Goal: Communication & Community: Answer question/provide support

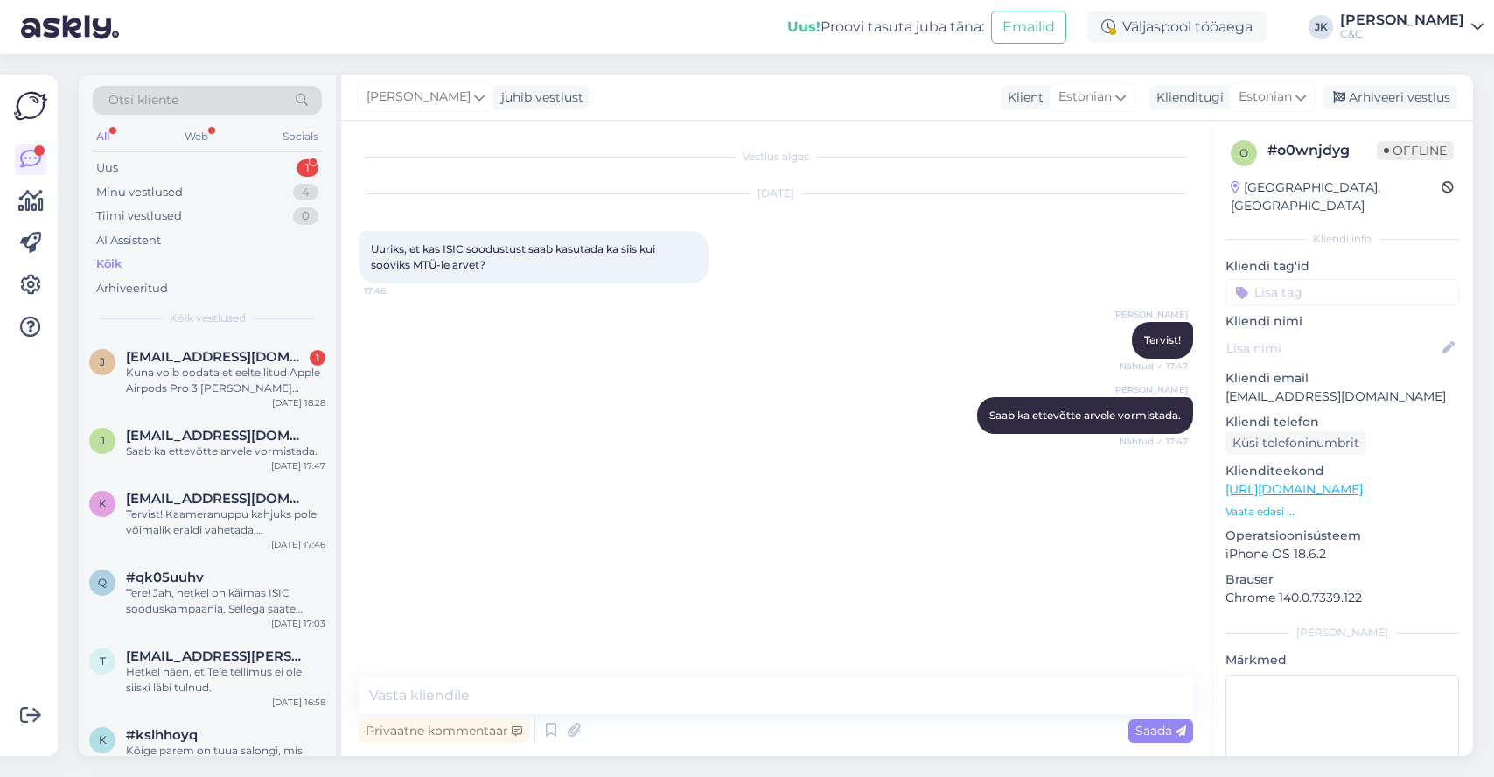
click at [198, 377] on div "Kuna voib oodata et eeltellitud Apple Airpods Pro 3 kohale jouab?" at bounding box center [225, 380] width 199 height 31
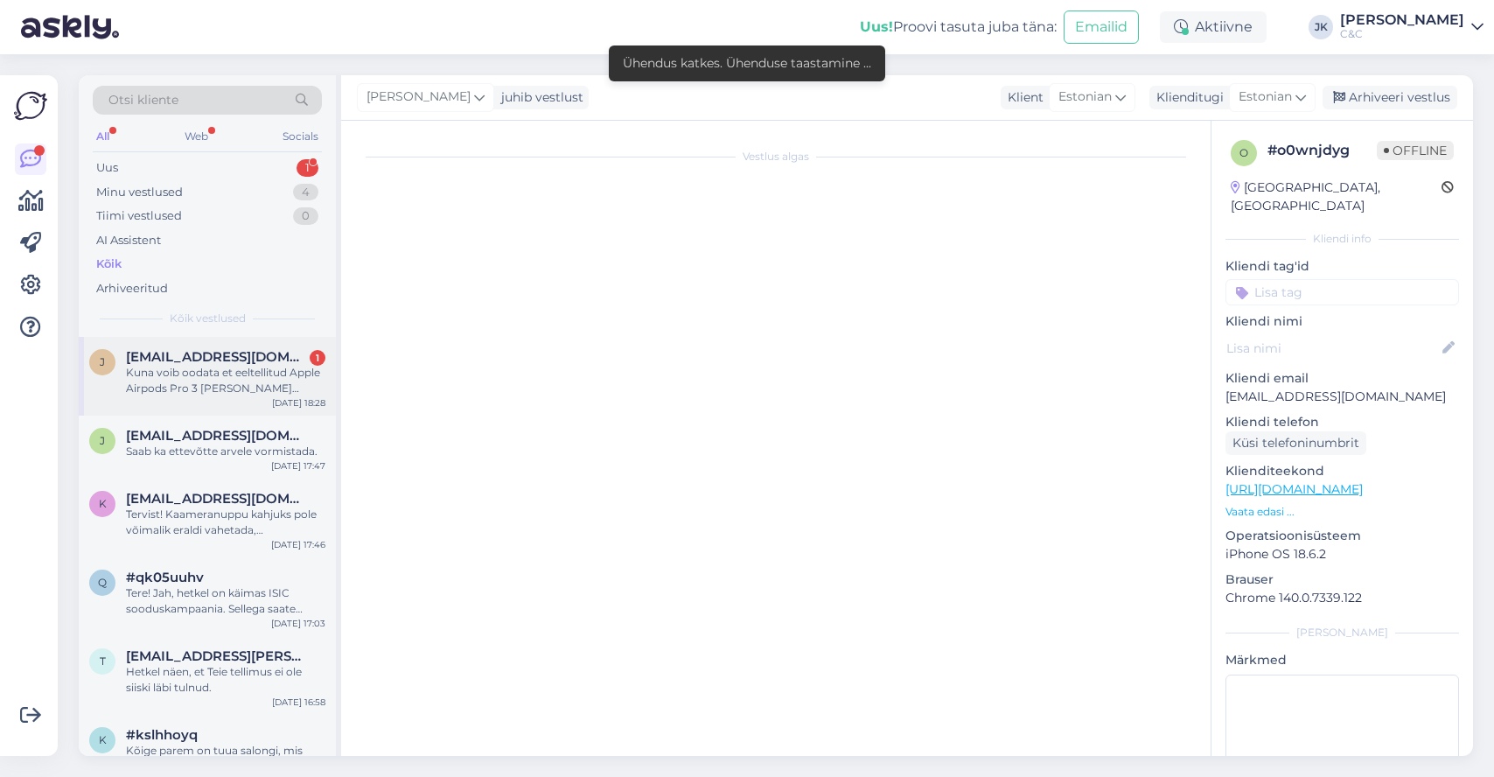
click at [236, 360] on span "janarjaakson@gmail.com" at bounding box center [217, 357] width 182 height 16
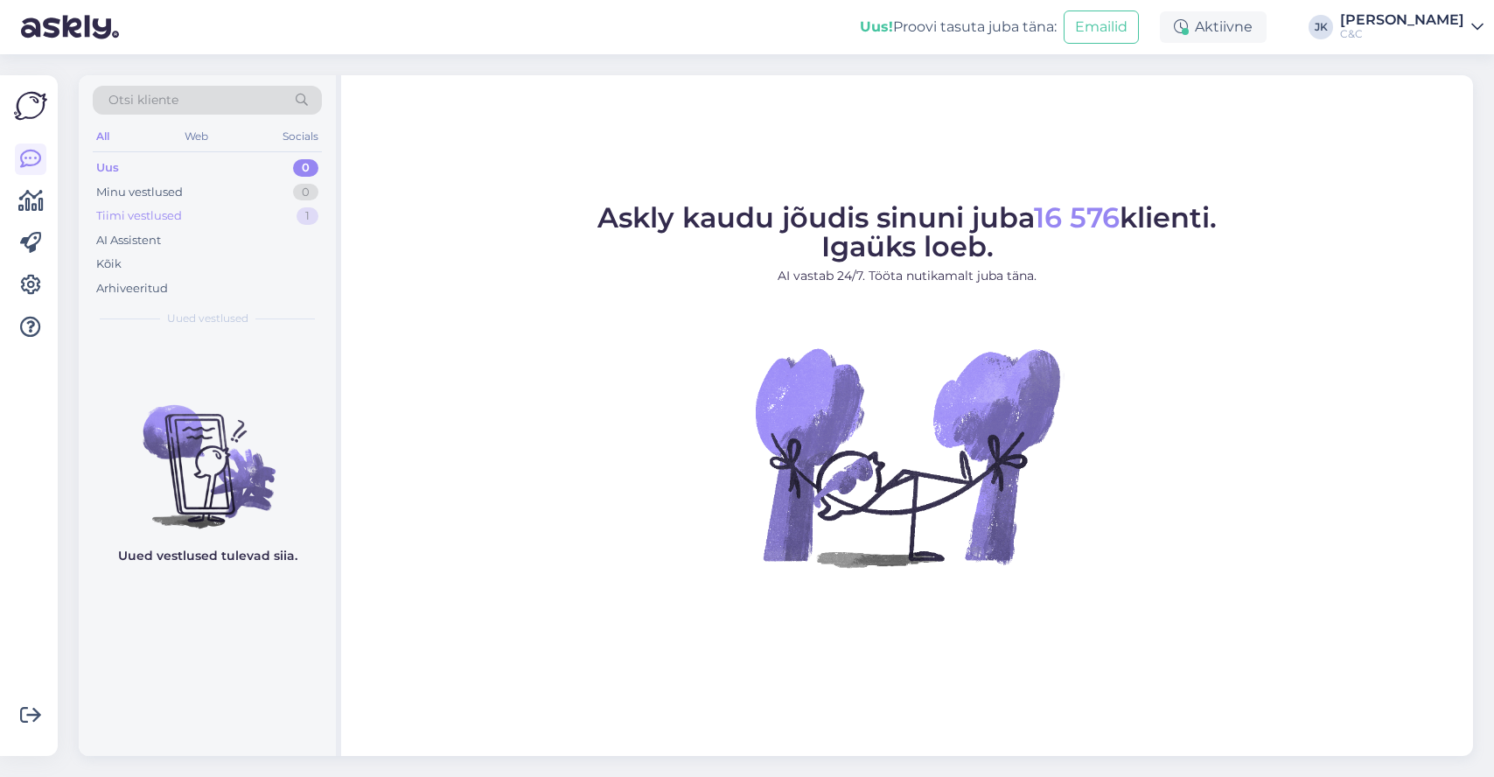
click at [143, 224] on div "Tiimi vestlused 1" at bounding box center [207, 216] width 229 height 24
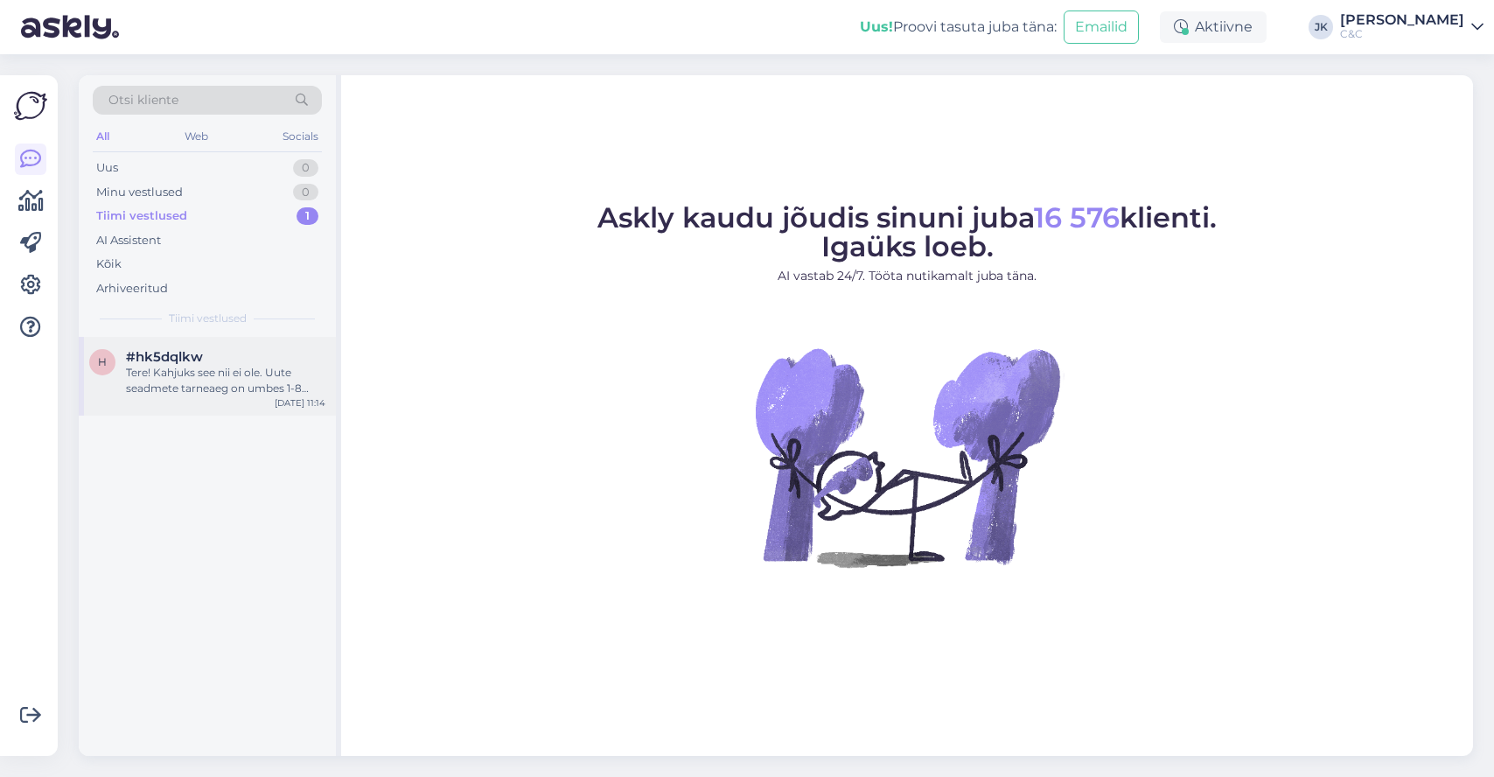
click at [143, 358] on span "#hk5dqlkw" at bounding box center [164, 357] width 77 height 16
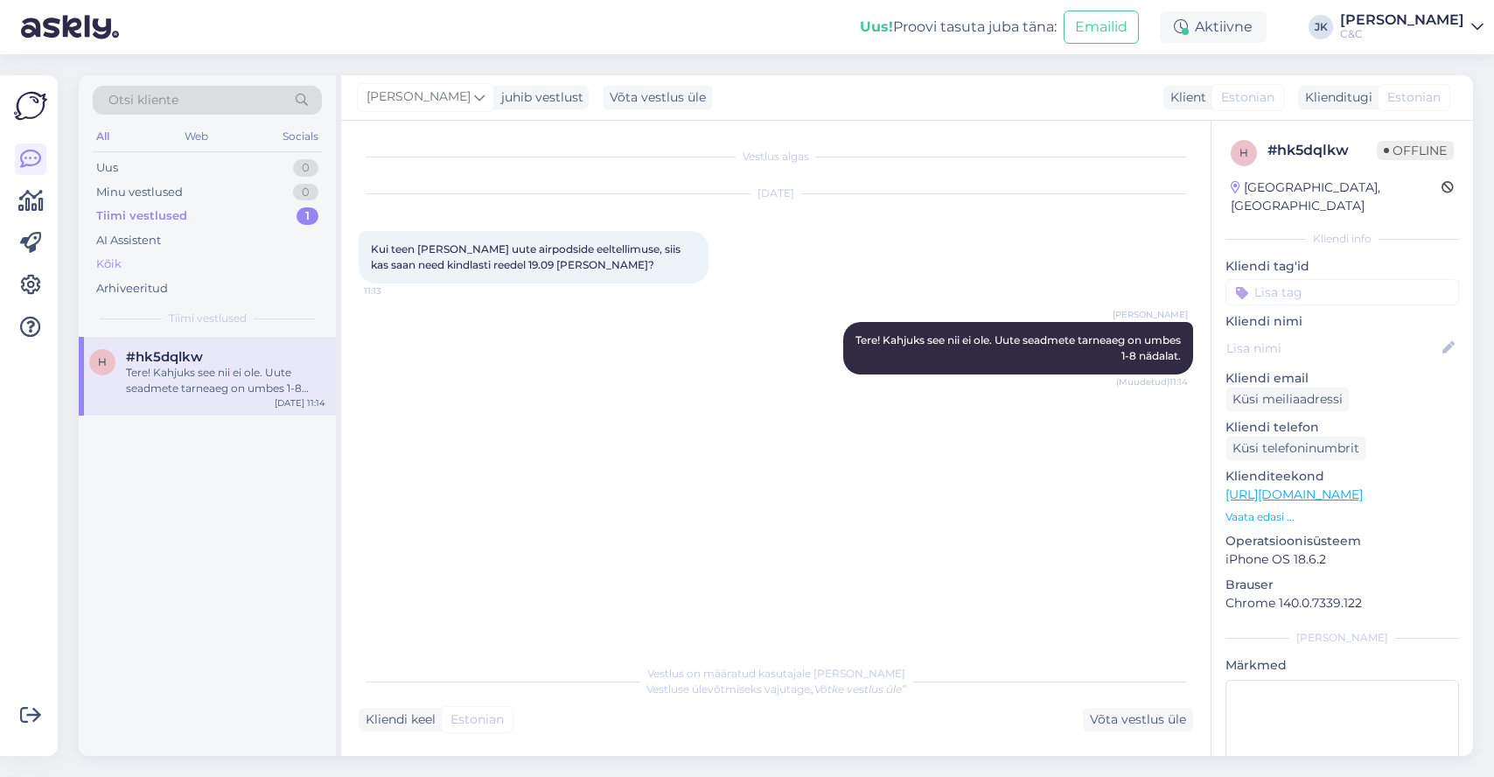
click at [116, 263] on div "Kõik" at bounding box center [108, 263] width 25 height 17
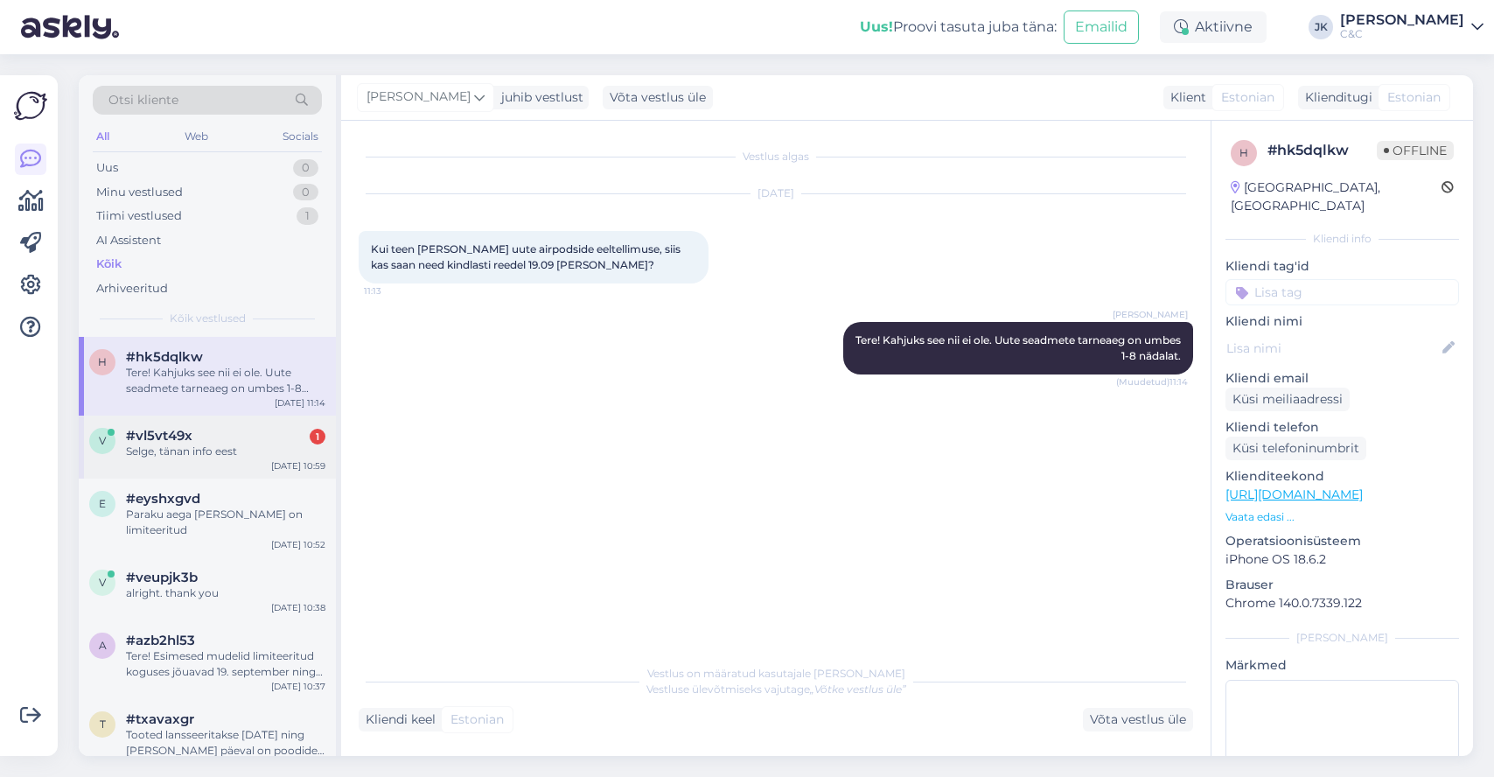
click at [152, 423] on div "v #vl5vt49x 1 Selge, tänan info eest Sep 16 10:59" at bounding box center [207, 447] width 257 height 63
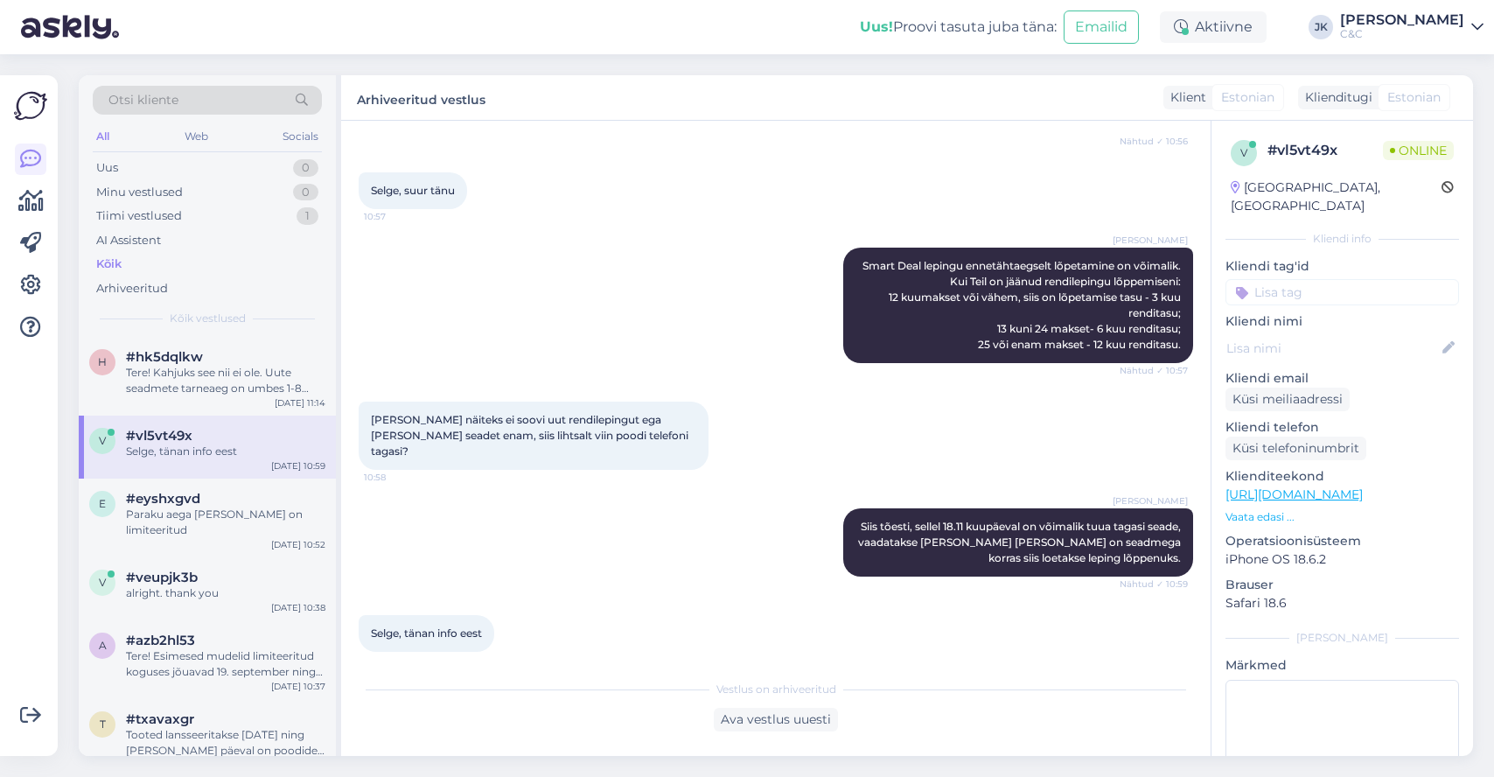
click at [191, 416] on div "v #vl5vt49x Selge, tänan info eest Sep 16 10:59" at bounding box center [207, 447] width 257 height 63
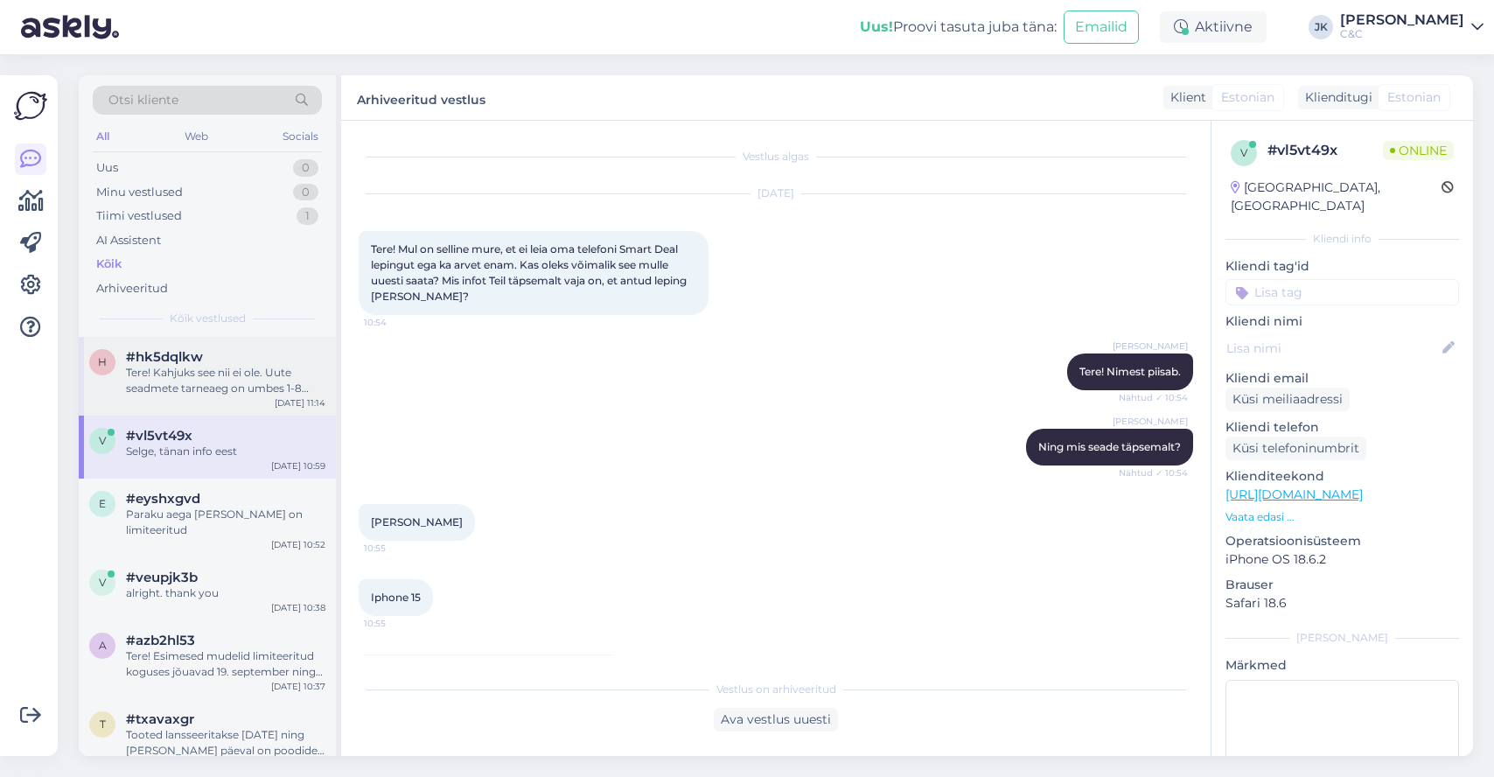
click at [197, 396] on div "h #hk5dqlkw Tere! Kahjuks see nii ei ole. Uute seadmete tarneaeg on umbes 1-8 n…" at bounding box center [207, 376] width 257 height 79
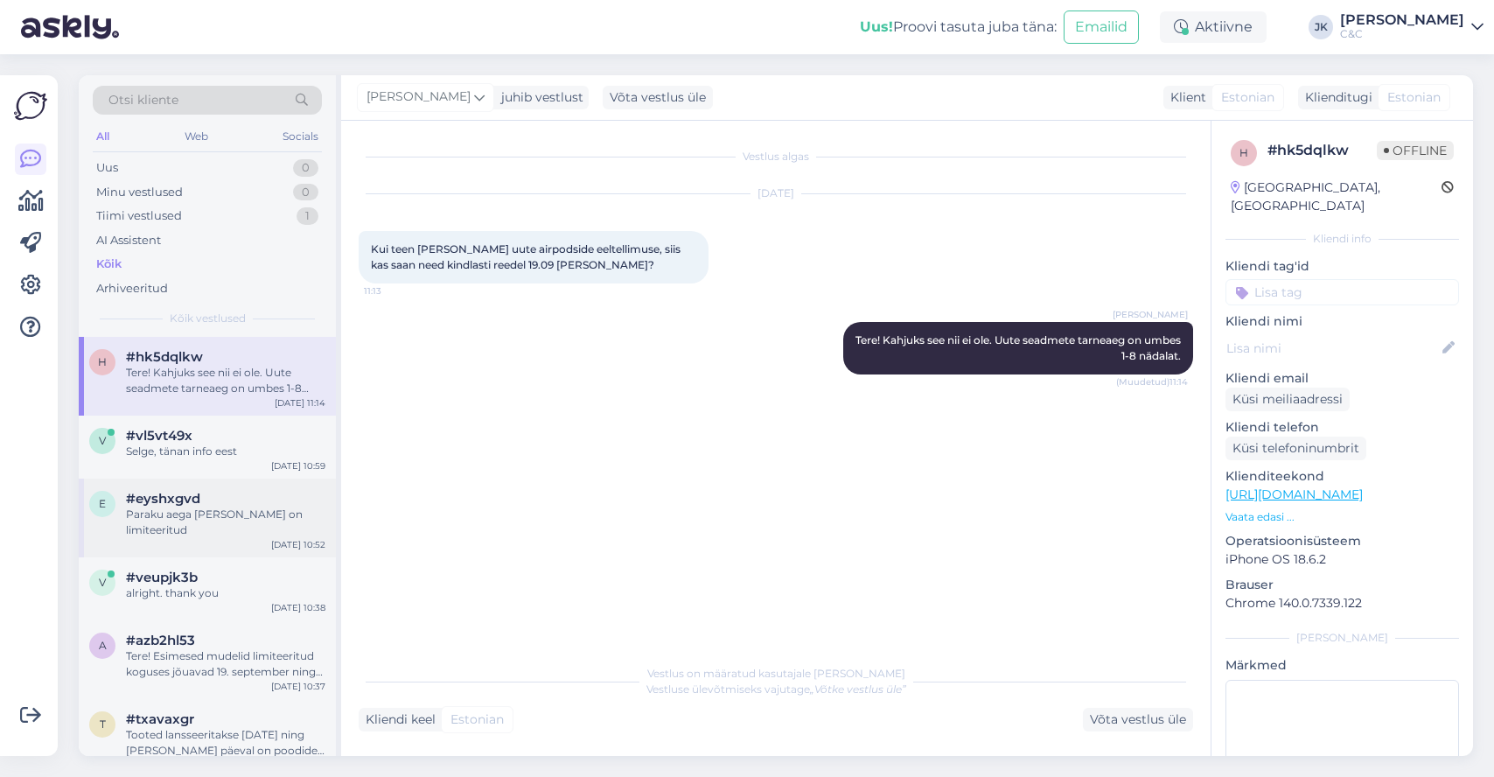
click at [184, 491] on span "#eyshxgvd" at bounding box center [163, 499] width 74 height 16
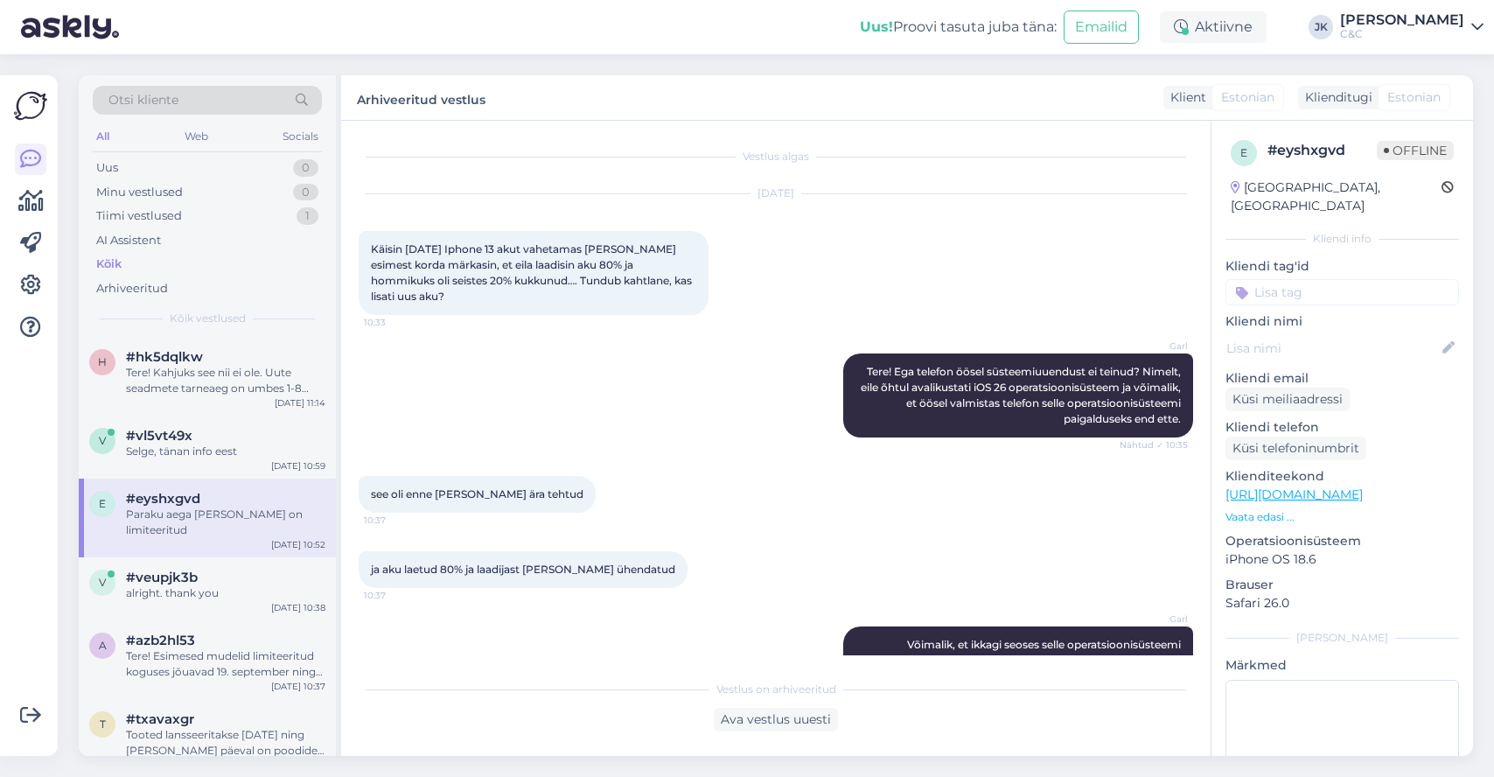
scroll to position [1135, 0]
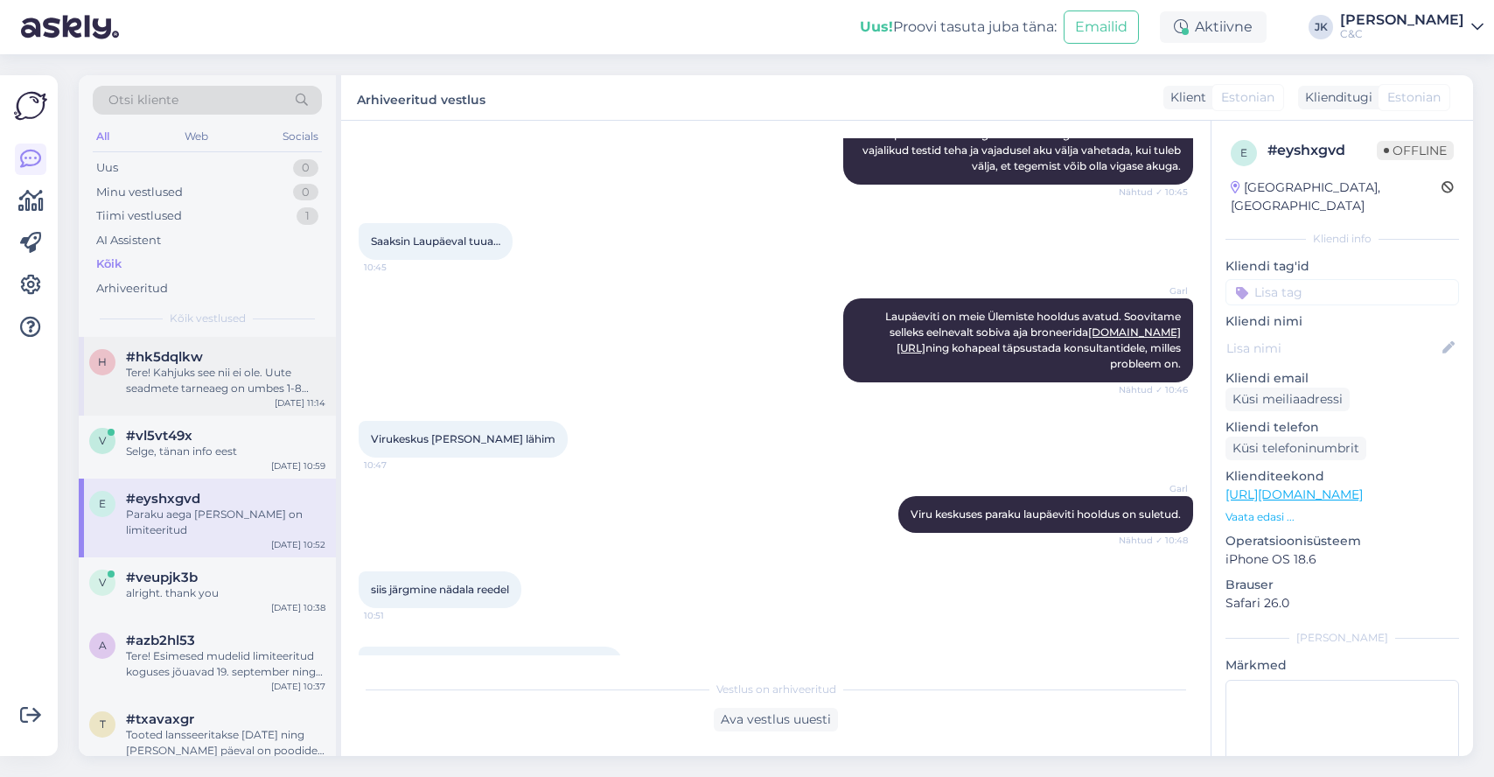
click at [205, 409] on div "h #hk5dqlkw Tere! Kahjuks see nii ei ole. Uute seadmete tarneaeg on umbes 1-8 n…" at bounding box center [207, 376] width 257 height 79
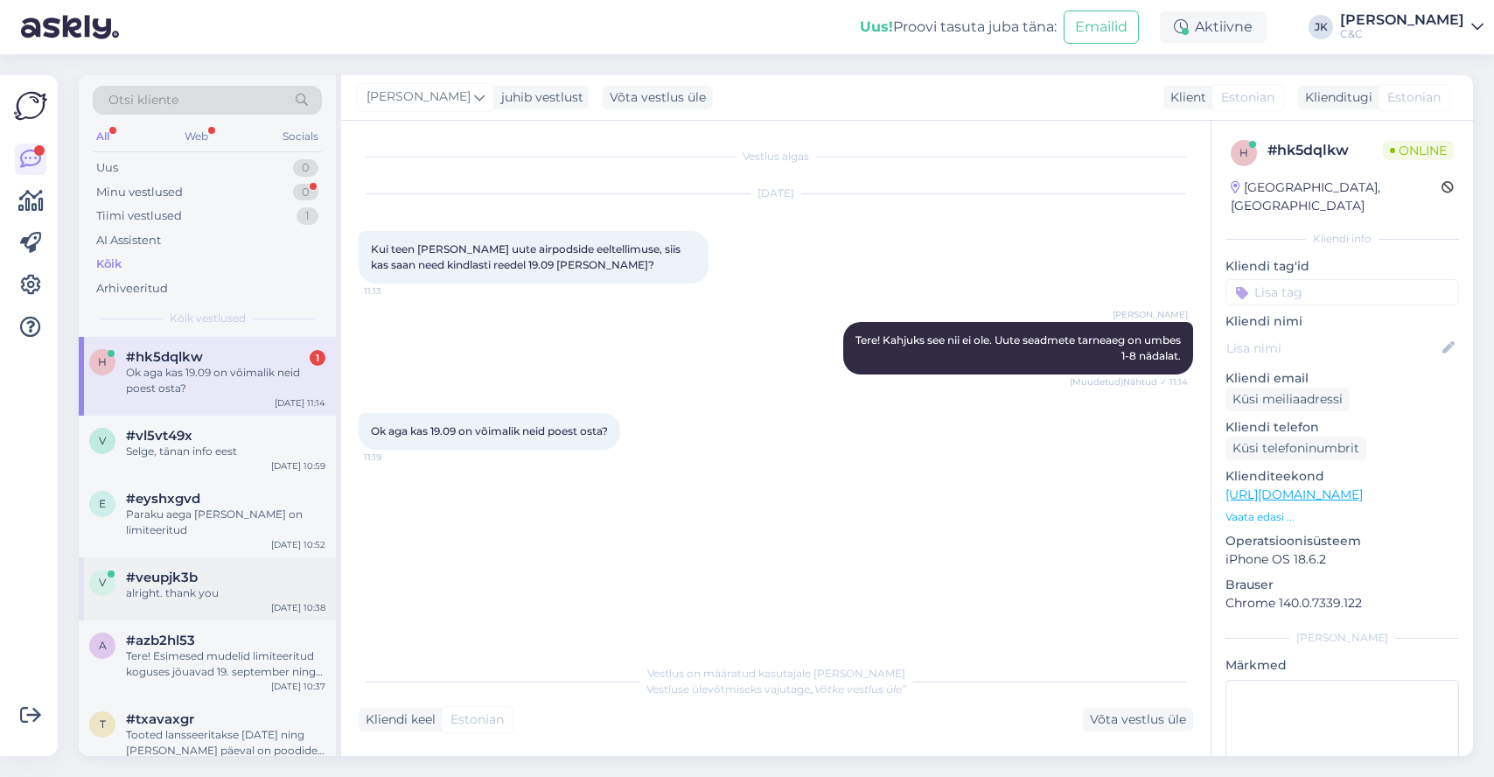
click at [170, 587] on div "alright. thank you" at bounding box center [225, 593] width 199 height 16
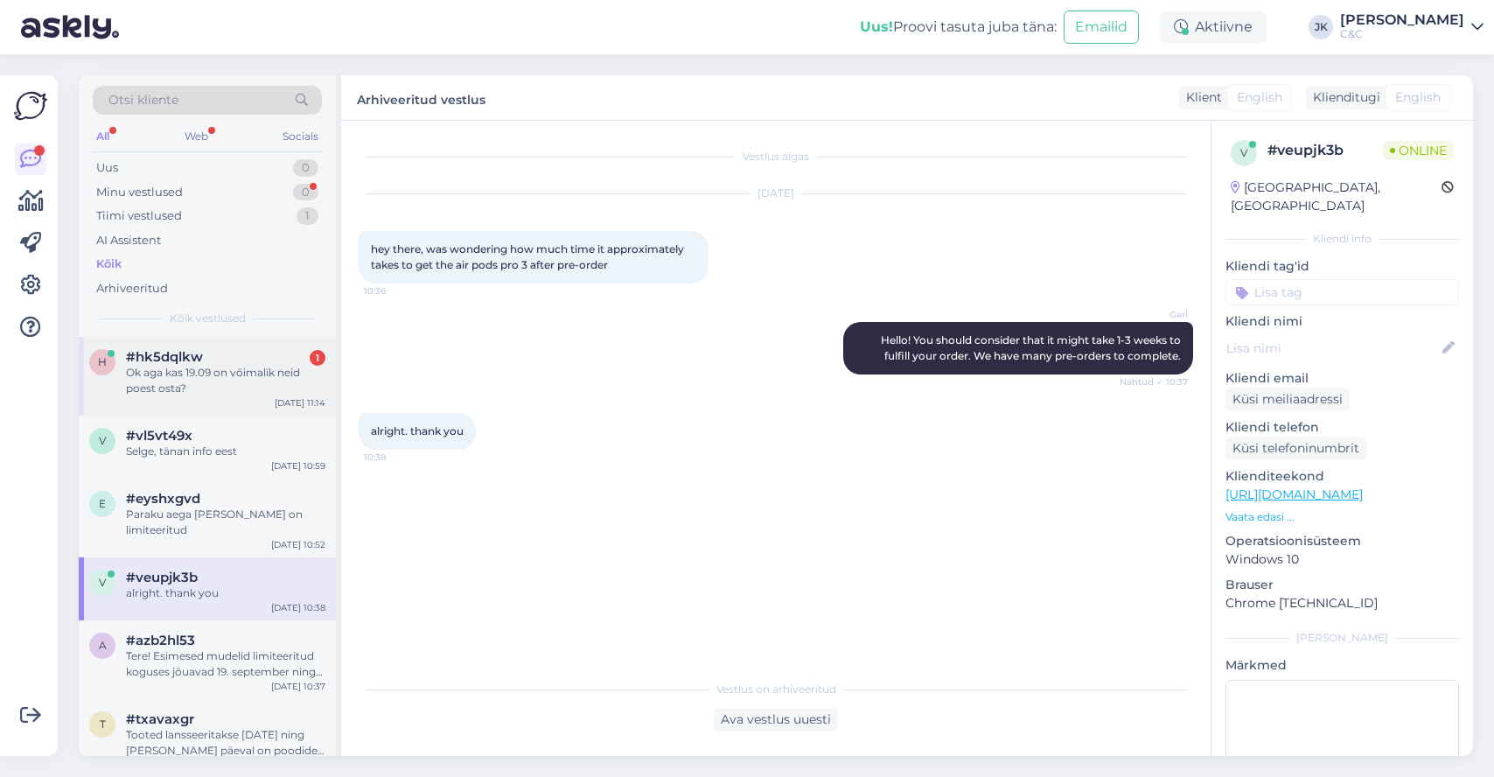
click at [186, 399] on div "h #hk5dqlkw 1 Ok aga kas 19.09 on võimalik neid poest osta? Sep 16 11:14" at bounding box center [207, 376] width 257 height 79
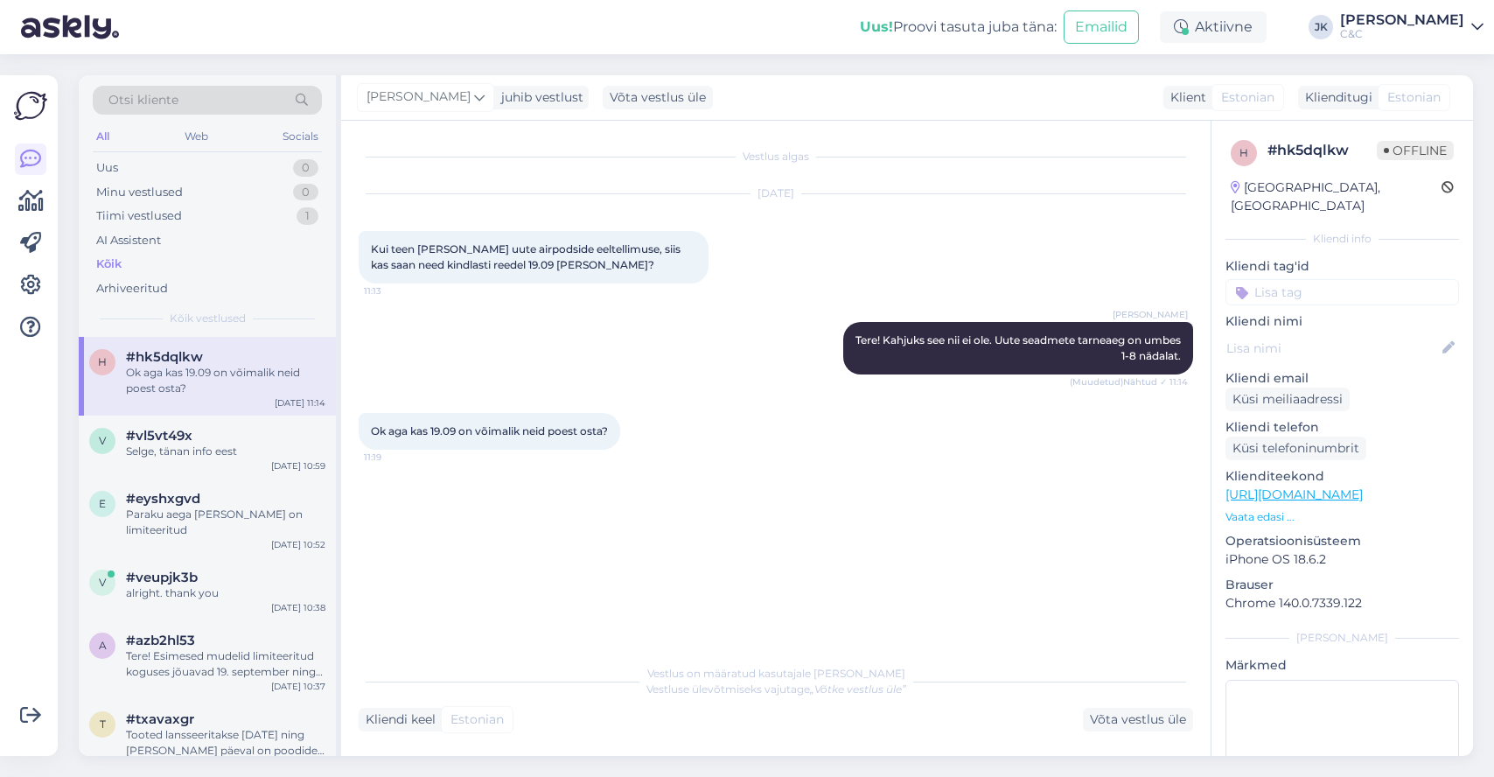
click at [497, 613] on div "Vestlus algas Sep 16 2025 Kui teen täna uute airpodside eeltellimuse, siis kas …" at bounding box center [784, 388] width 850 height 501
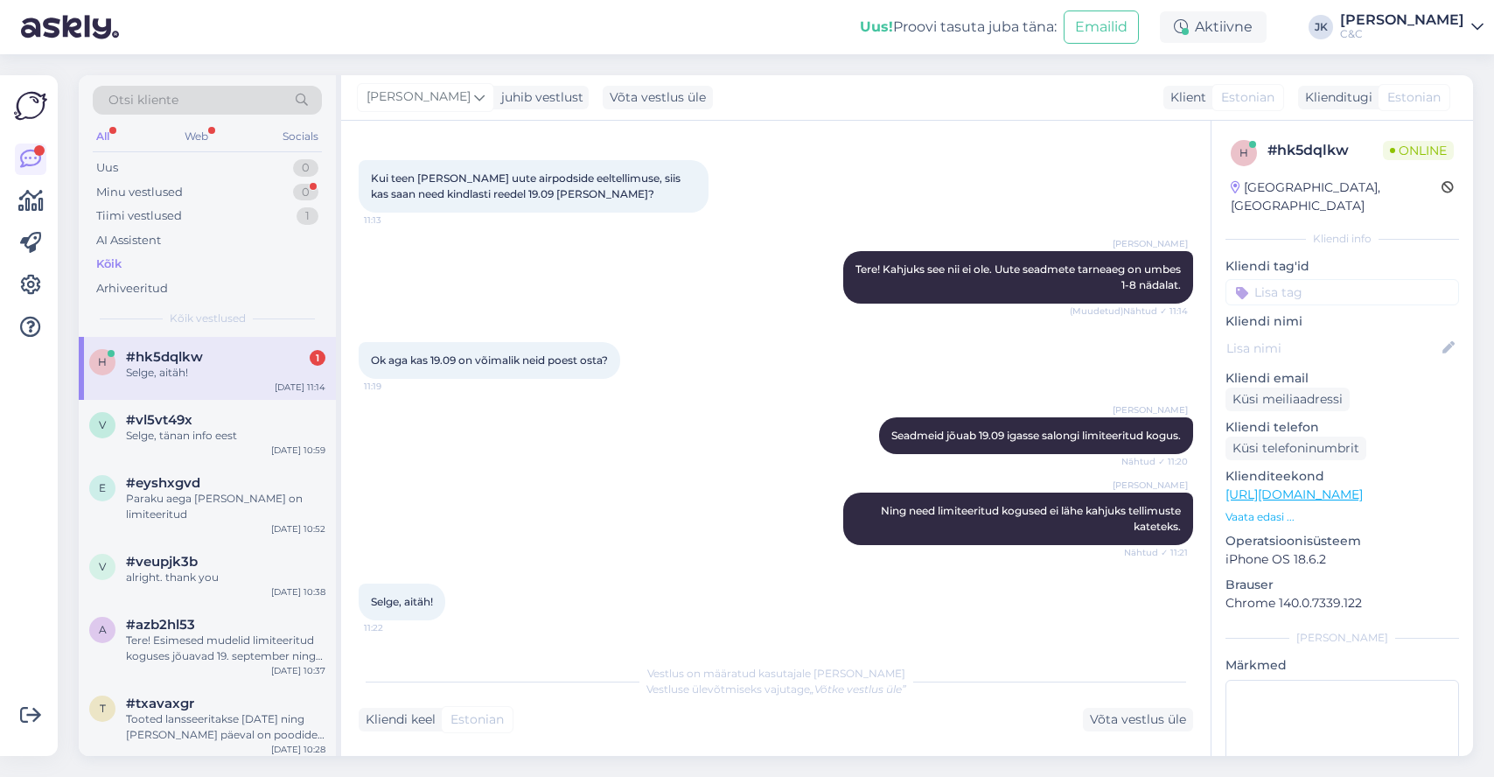
scroll to position [146, 0]
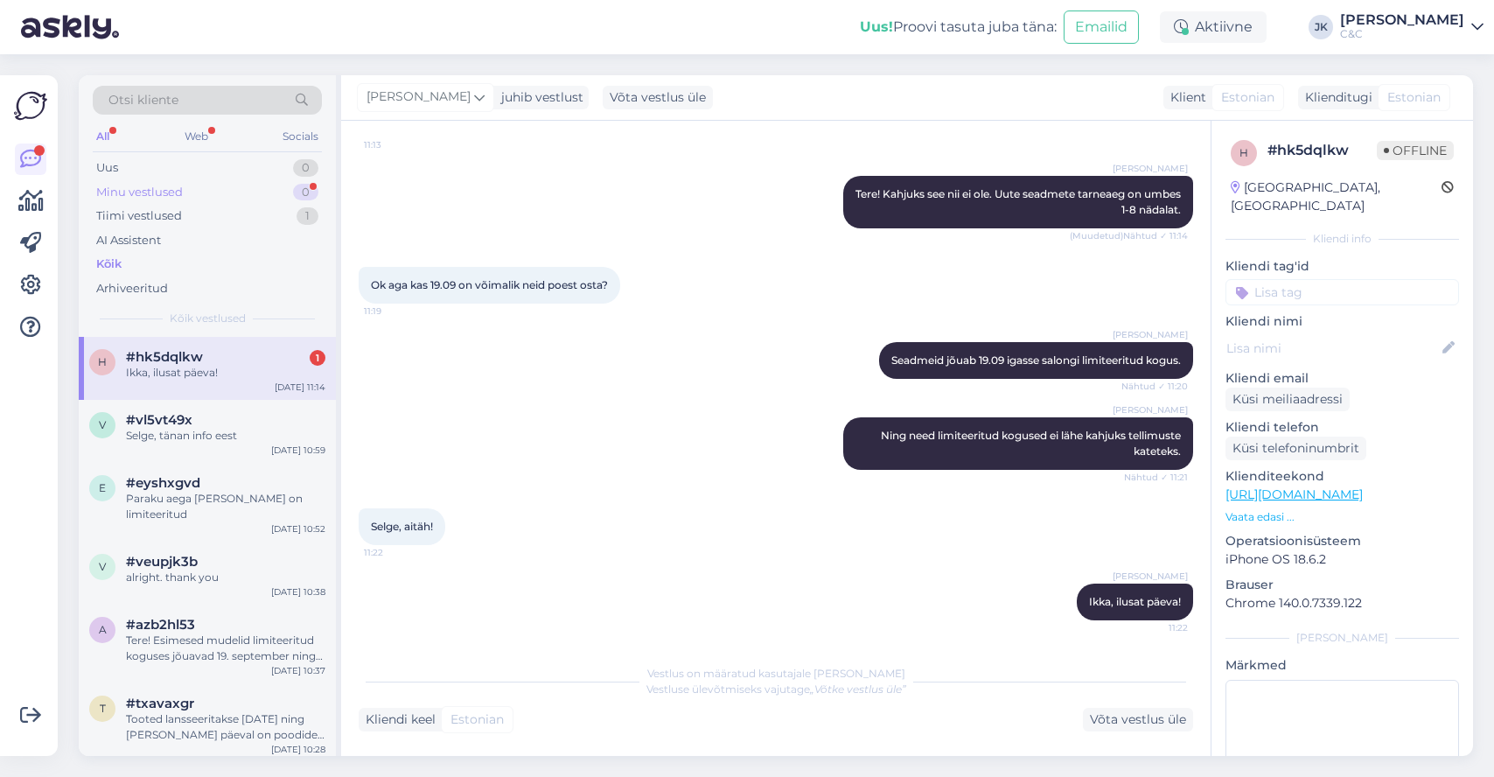
click at [171, 201] on div "Minu vestlused 0" at bounding box center [207, 192] width 229 height 24
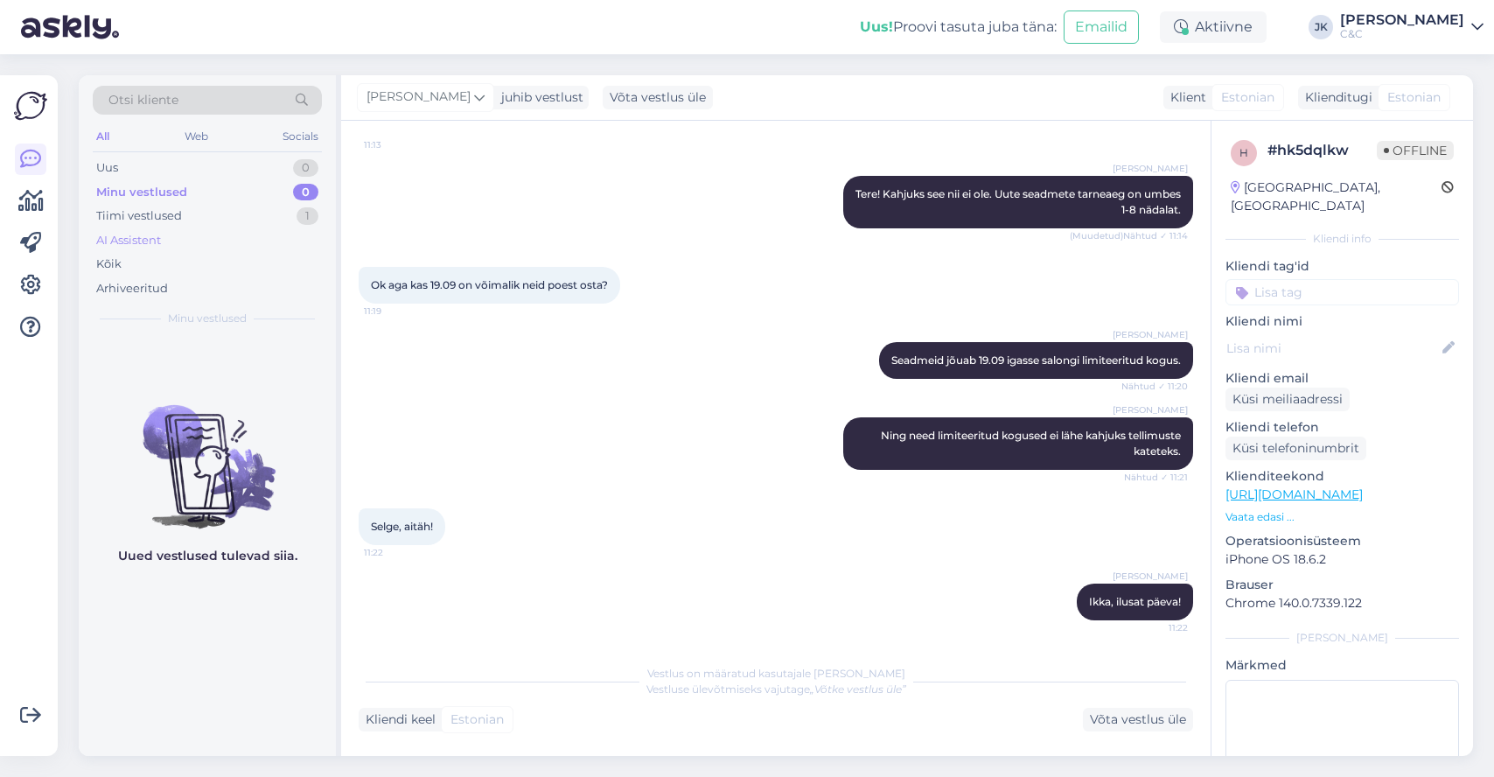
scroll to position [130, 0]
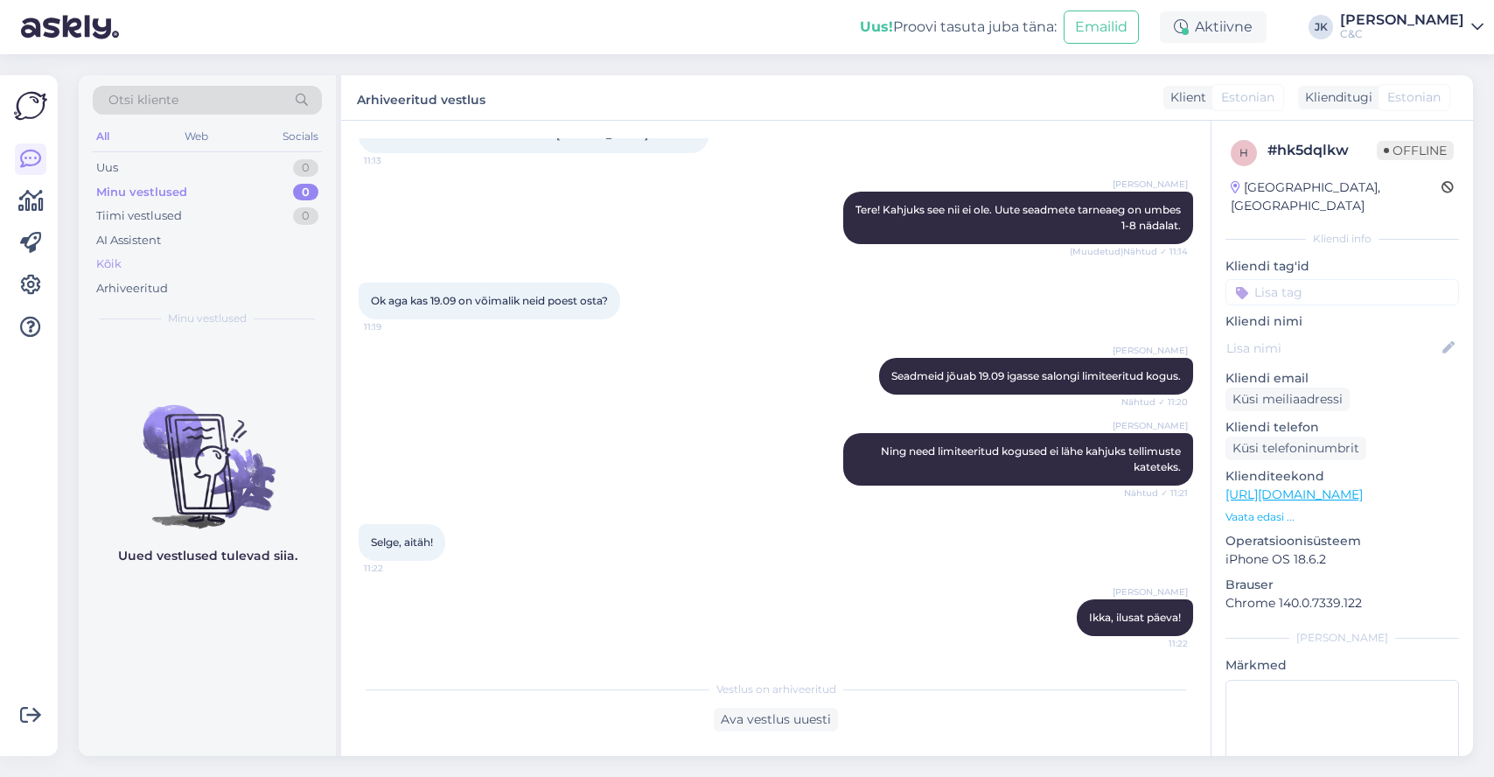
click at [166, 258] on div "Kõik" at bounding box center [207, 264] width 229 height 24
